Goal: Task Accomplishment & Management: Complete application form

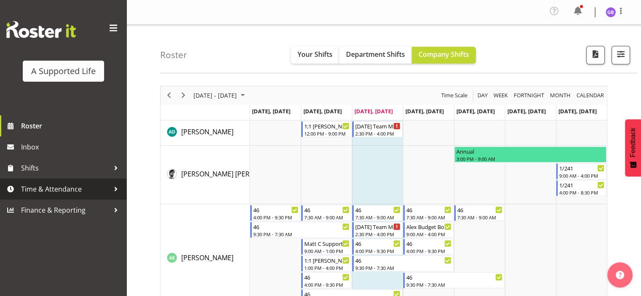
click at [98, 192] on span "Time & Attendance" at bounding box center [65, 189] width 88 height 13
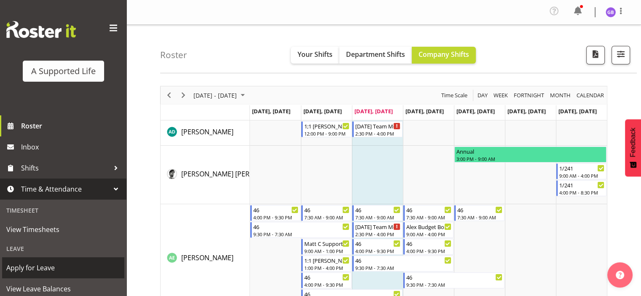
click at [72, 263] on span "Apply for Leave" at bounding box center [63, 268] width 114 height 13
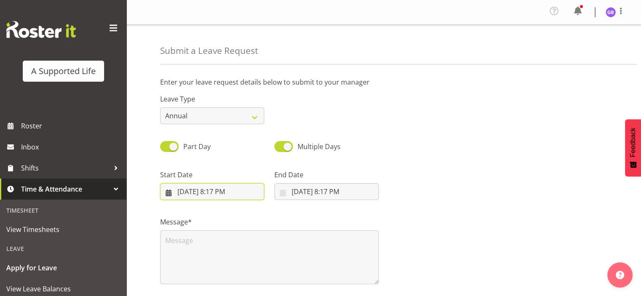
click at [168, 194] on input "9/3/2025, 8:17 PM" at bounding box center [212, 191] width 104 height 17
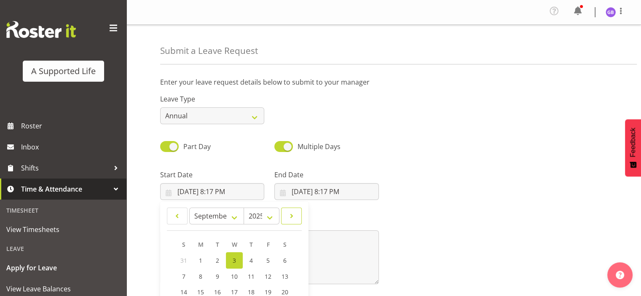
click at [291, 216] on span at bounding box center [291, 216] width 10 height 10
select select "9"
click at [282, 261] on link "4" at bounding box center [284, 260] width 17 height 16
type input "10/4/2025, 8:17 PM"
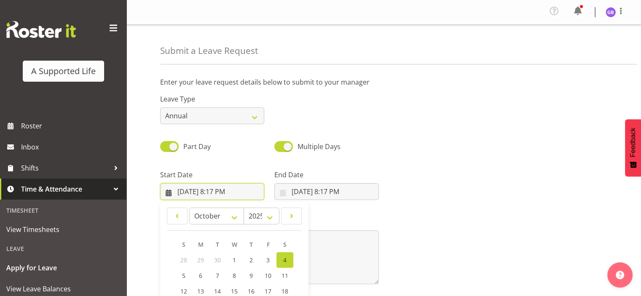
click at [224, 192] on input "10/4/2025, 8:17 PM" at bounding box center [212, 191] width 104 height 17
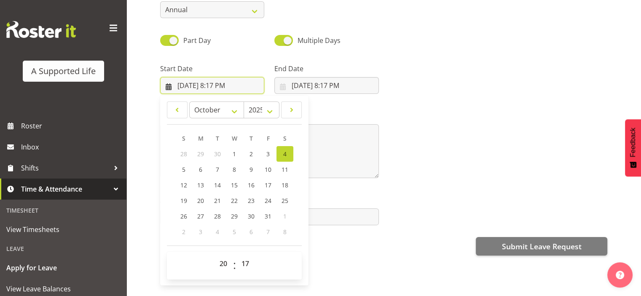
scroll to position [118, 0]
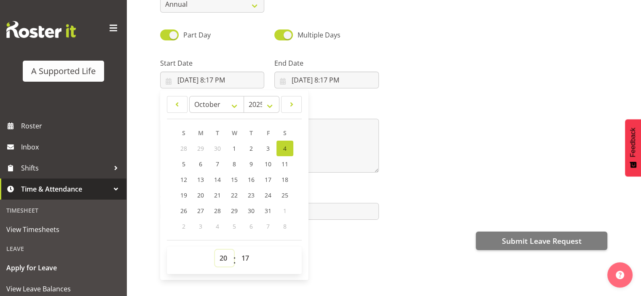
click at [224, 251] on select "00 01 02 03 04 05 06 07 08 09 10 11 12 13 14 15 16 17 18 19 20 21 22 23" at bounding box center [224, 258] width 19 height 17
select select "16"
click at [215, 250] on select "00 01 02 03 04 05 06 07 08 09 10 11 12 13 14 15 16 17 18 19 20 21 22 23" at bounding box center [224, 258] width 19 height 17
type input "10/4/2025, 4:17 PM"
click at [246, 250] on select "00 01 02 03 04 05 06 07 08 09 10 11 12 13 14 15 16 17 18 19 20 21 22 23 24 25 2…" at bounding box center [246, 258] width 19 height 17
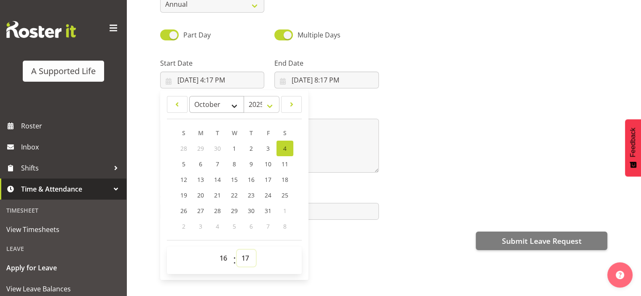
select select "0"
click at [237, 250] on select "00 01 02 03 04 05 06 07 08 09 10 11 12 13 14 15 16 17 18 19 20 21 22 23 24 25 2…" at bounding box center [246, 258] width 19 height 17
click at [186, 161] on link "5" at bounding box center [183, 164] width 17 height 16
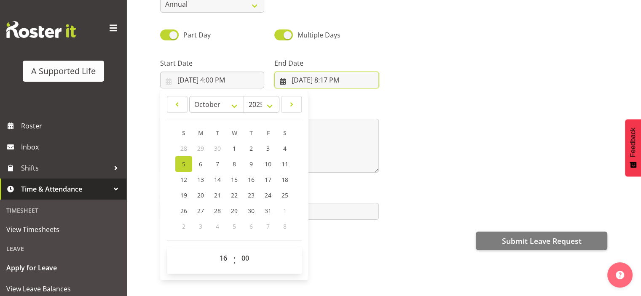
click at [301, 74] on input "9/3/2025, 8:17 PM" at bounding box center [326, 80] width 104 height 17
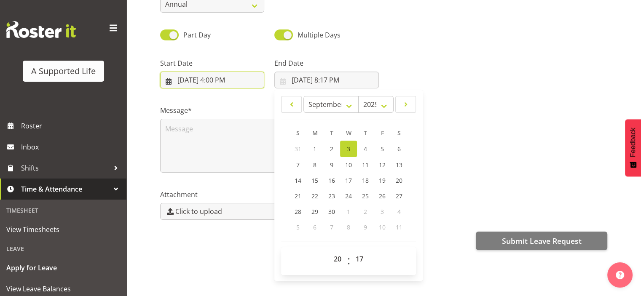
click at [168, 75] on input "10/5/2025, 4:00 PM" at bounding box center [212, 80] width 104 height 17
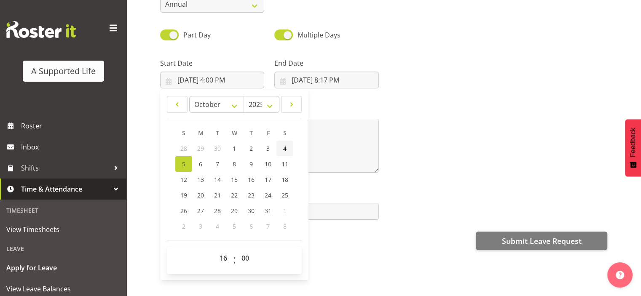
click at [286, 144] on span "4" at bounding box center [284, 148] width 3 height 8
type input "10/4/2025, 4:00 PM"
click at [280, 73] on input "9/3/2025, 8:17 PM" at bounding box center [326, 80] width 104 height 17
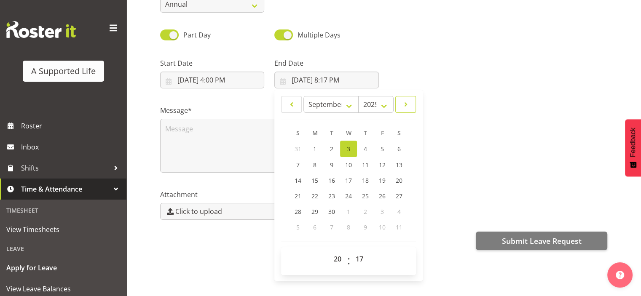
click at [403, 99] on span at bounding box center [406, 104] width 10 height 10
select select "9"
click at [301, 158] on link "5" at bounding box center [297, 164] width 17 height 16
type input "10/5/2025, 8:17 PM"
click at [338, 254] on select "00 01 02 03 04 05 06 07 08 09 10 11 12 13 14 15 16 17 18 19 20 21 22 23" at bounding box center [338, 258] width 19 height 17
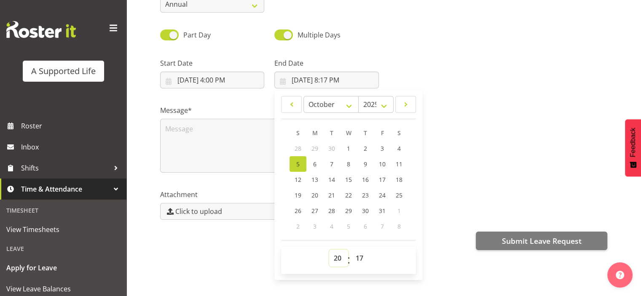
select select "9"
click at [329, 250] on select "00 01 02 03 04 05 06 07 08 09 10 11 12 13 14 15 16 17 18 19 20 21 22 23" at bounding box center [338, 258] width 19 height 17
type input "10/5/2025, 9:17 AM"
click at [361, 251] on select "00 01 02 03 04 05 06 07 08 09 10 11 12 13 14 15 16 17 18 19 20 21 22 23 24 25 2…" at bounding box center [360, 258] width 19 height 17
select select "0"
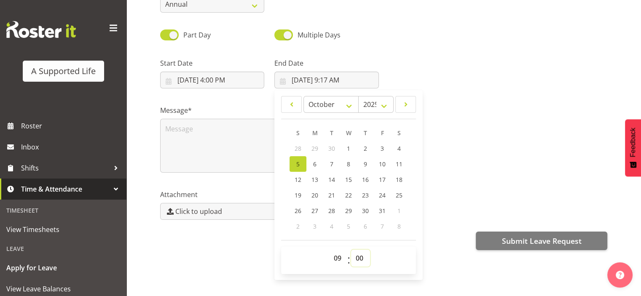
click at [351, 250] on select "00 01 02 03 04 05 06 07 08 09 10 11 12 13 14 15 16 17 18 19 20 21 22 23 24 25 2…" at bounding box center [360, 258] width 19 height 17
type input "10/5/2025, 9:00 AM"
click at [549, 163] on div "Message*" at bounding box center [383, 135] width 457 height 84
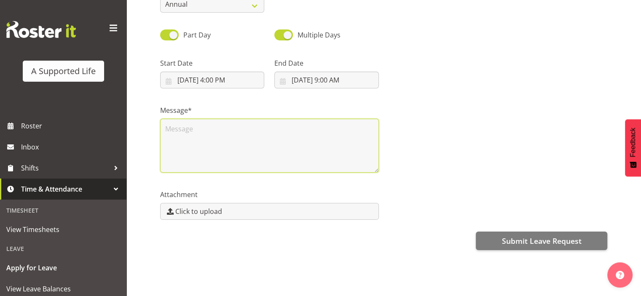
click at [169, 124] on textarea at bounding box center [269, 146] width 219 height 54
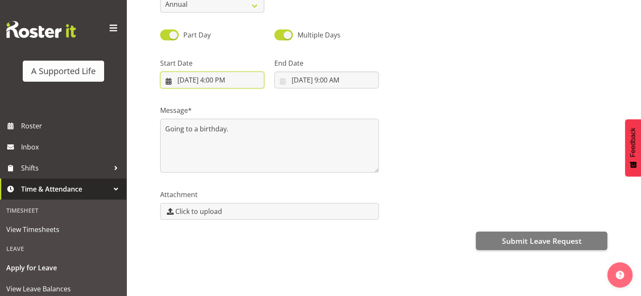
click at [167, 75] on input "10/4/2025, 4:00 PM" at bounding box center [212, 80] width 104 height 17
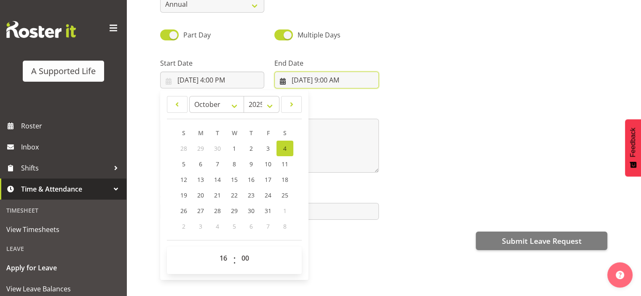
click at [279, 75] on input "10/5/2025, 9:00 AM" at bounding box center [326, 80] width 104 height 17
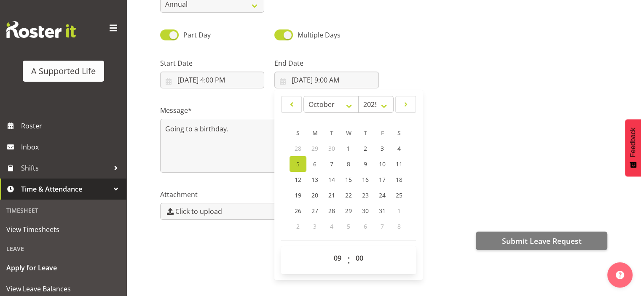
click at [433, 80] on div at bounding box center [498, 69] width 229 height 47
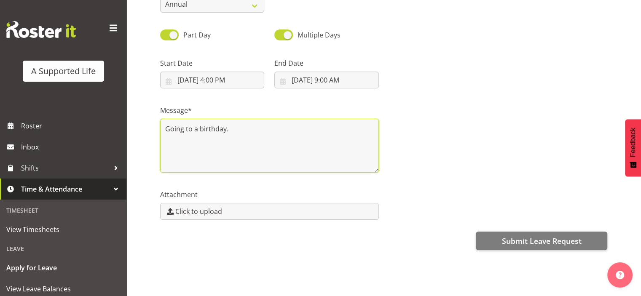
click at [224, 123] on textarea "Going to a birthday." at bounding box center [269, 146] width 219 height 54
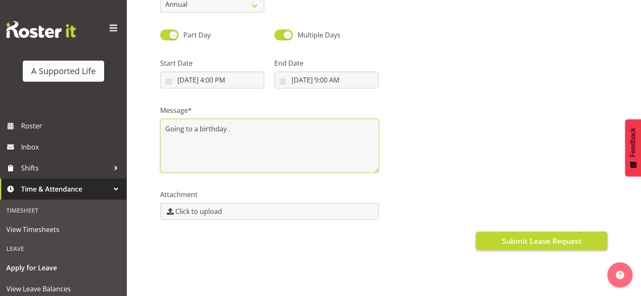
type textarea "Going to a birthday."
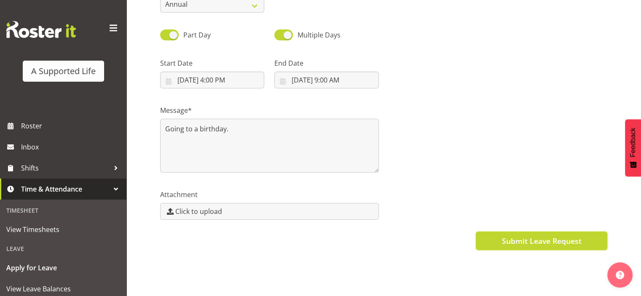
click at [539, 235] on span "Submit Leave Request" at bounding box center [541, 240] width 80 height 11
